Goal: Information Seeking & Learning: Find specific fact

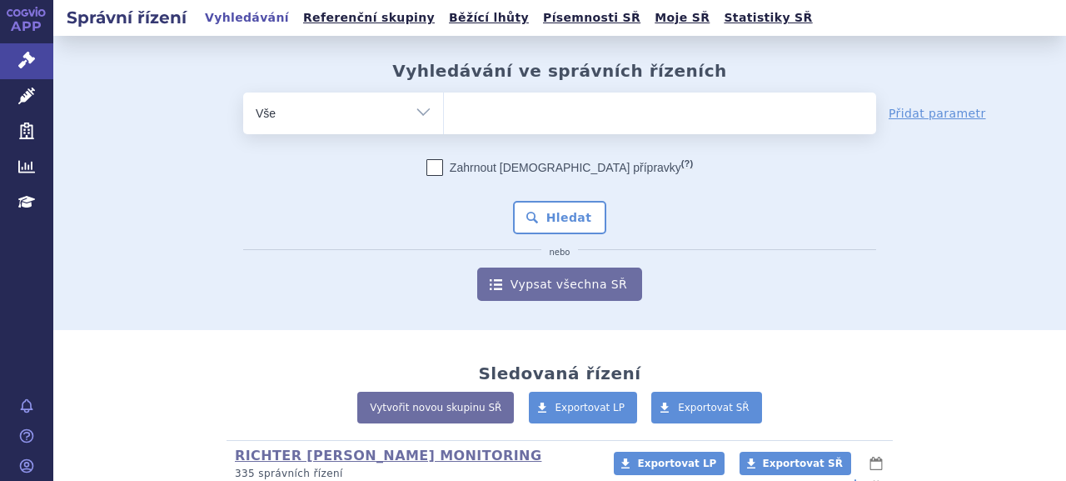
type input "c"
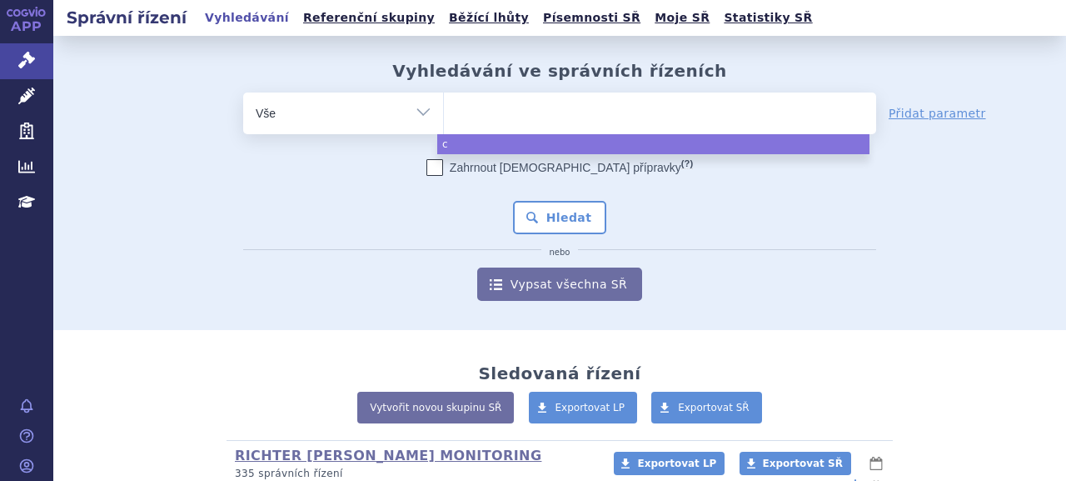
type input "v"
type input "vyl"
type input "vyloy"
select select "vyloy"
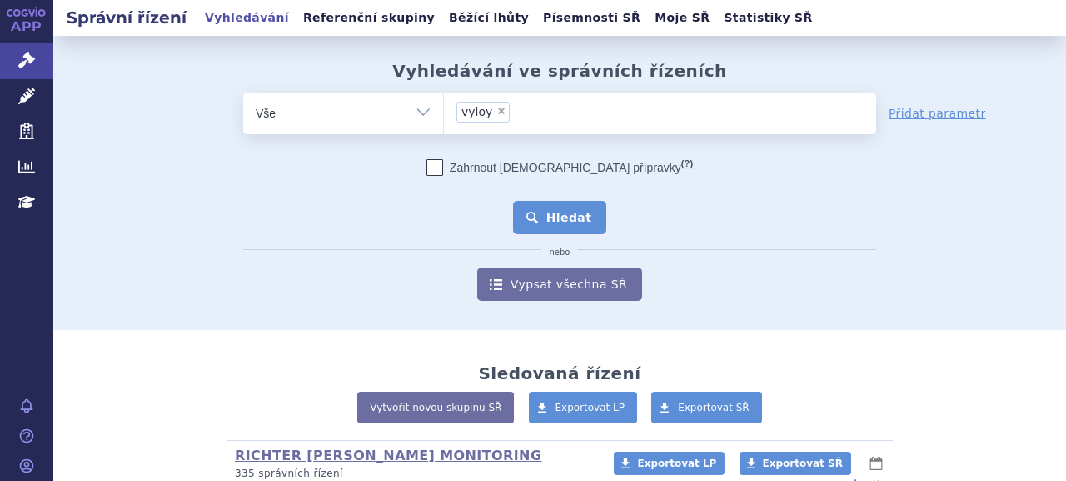
click at [544, 229] on button "Hledat" at bounding box center [560, 217] width 94 height 33
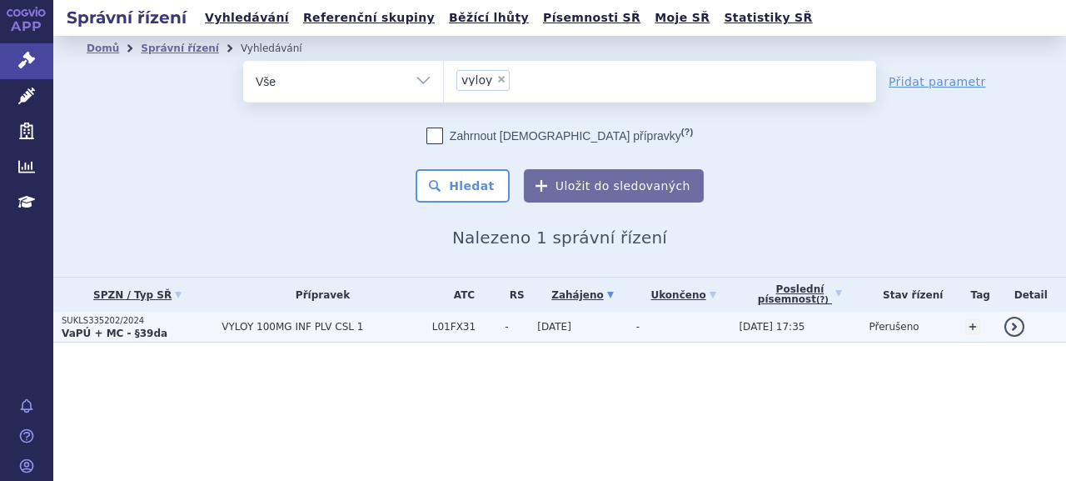
click at [102, 325] on p "SUKLS335202/2024" at bounding box center [138, 321] width 152 height 12
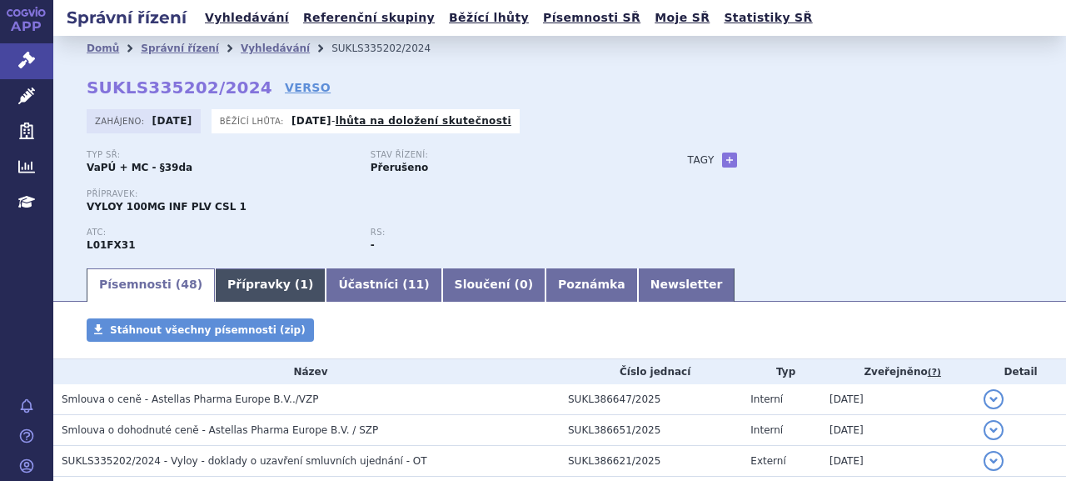
click at [247, 274] on link "Přípravky ( 1 )" at bounding box center [270, 284] width 111 height 33
